Goal: Book appointment/travel/reservation

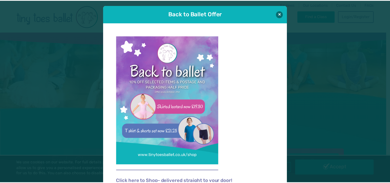
scroll to position [5, 0]
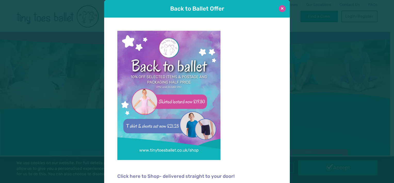
click at [282, 8] on button at bounding box center [282, 8] width 7 height 7
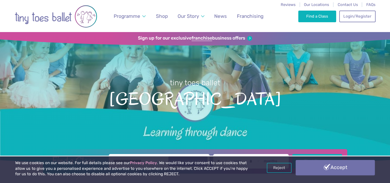
click at [318, 168] on link "Accept" at bounding box center [335, 167] width 79 height 15
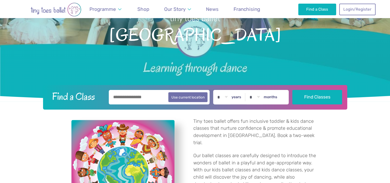
scroll to position [77, 0]
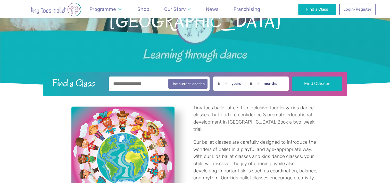
click at [126, 81] on input "text" at bounding box center [159, 83] width 101 height 14
type input "********"
click at [231, 83] on select "* * * * * * * * * * ** ** **" at bounding box center [223, 83] width 16 height 14
select select "*"
click at [218, 76] on select "* * * * * * * * * * ** ** **" at bounding box center [223, 83] width 16 height 14
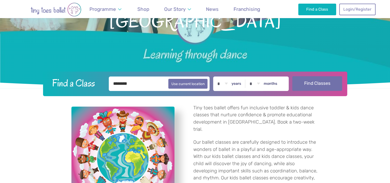
click at [327, 85] on button "Find Classes" at bounding box center [318, 83] width 50 height 14
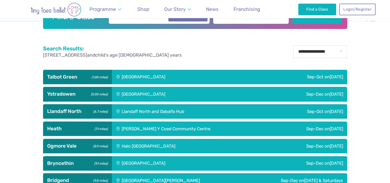
scroll to position [181, 0]
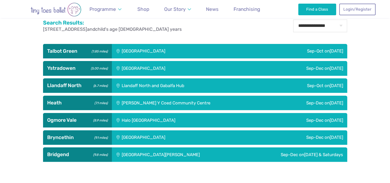
click at [321, 100] on div "Sep-Dec [DATE]" at bounding box center [312, 102] width 72 height 14
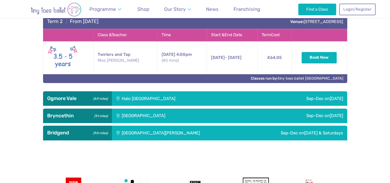
scroll to position [361, 0]
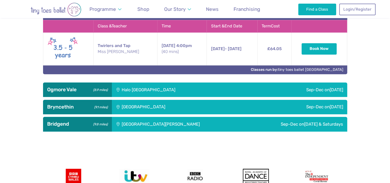
click at [322, 106] on div "Sep-Dec [DATE]" at bounding box center [295, 107] width 103 height 14
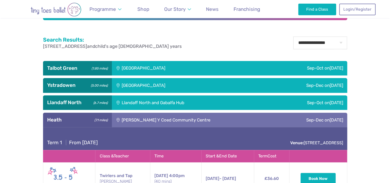
scroll to position [155, 0]
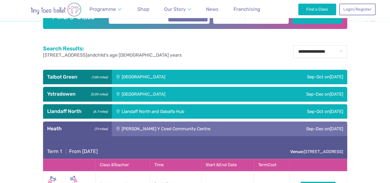
click at [318, 76] on div "Sep-Oct [DATE]" at bounding box center [296, 77] width 102 height 14
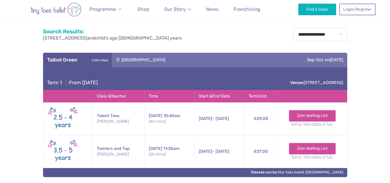
scroll to position [181, 0]
